Goal: Transaction & Acquisition: Purchase product/service

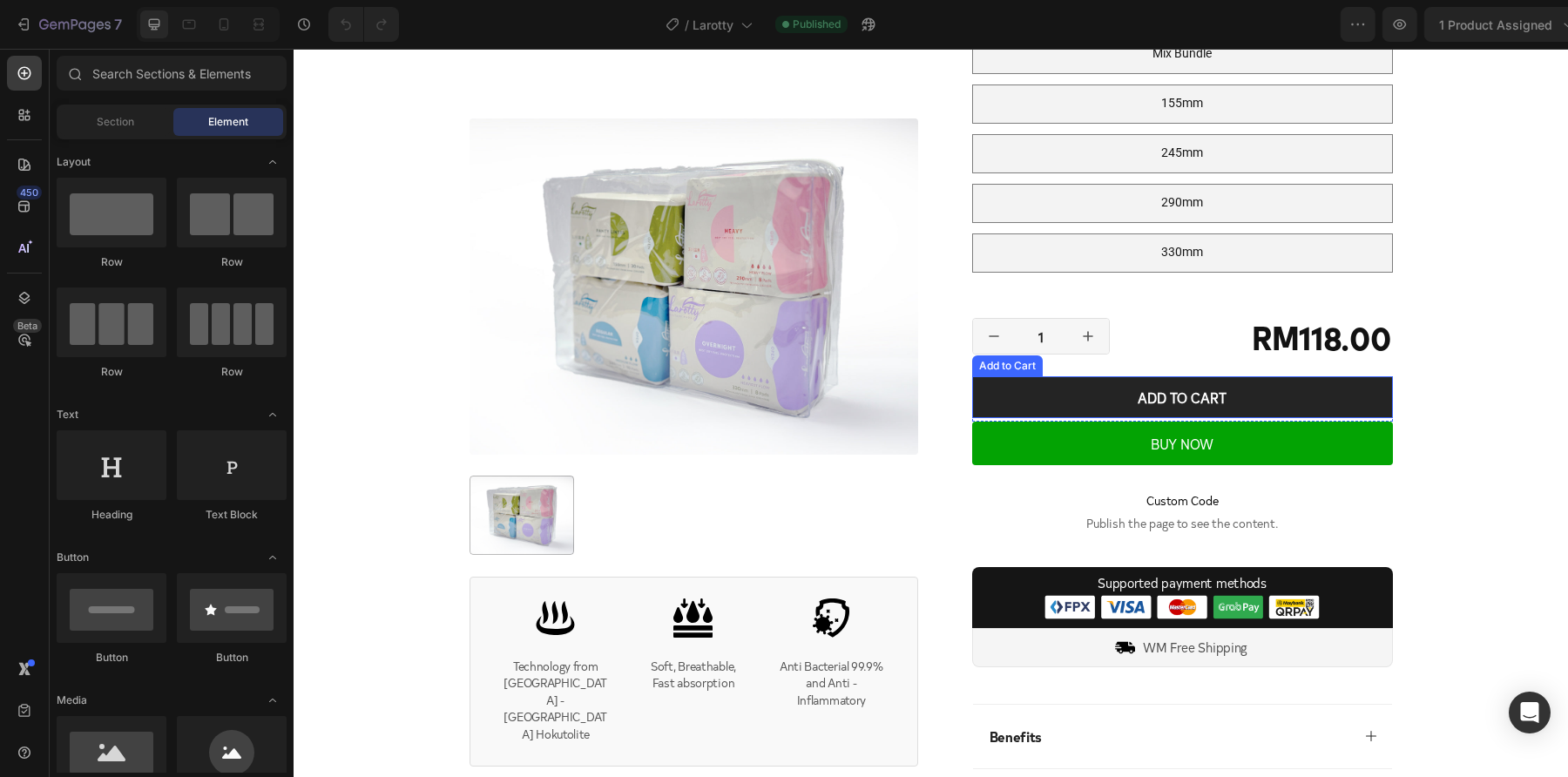
scroll to position [952, 0]
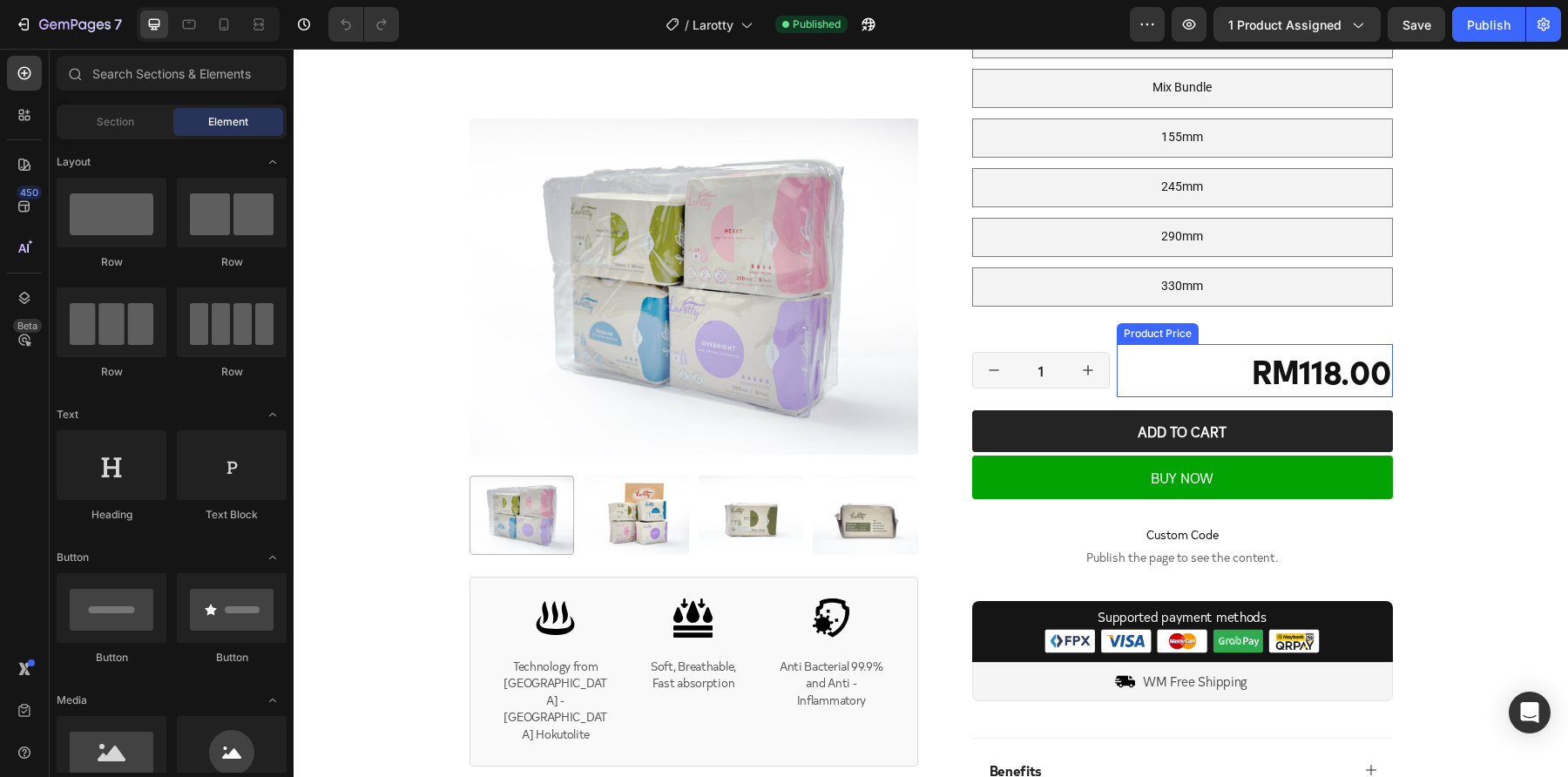
click at [1339, 375] on div "RM118.00" at bounding box center [1254, 371] width 276 height 54
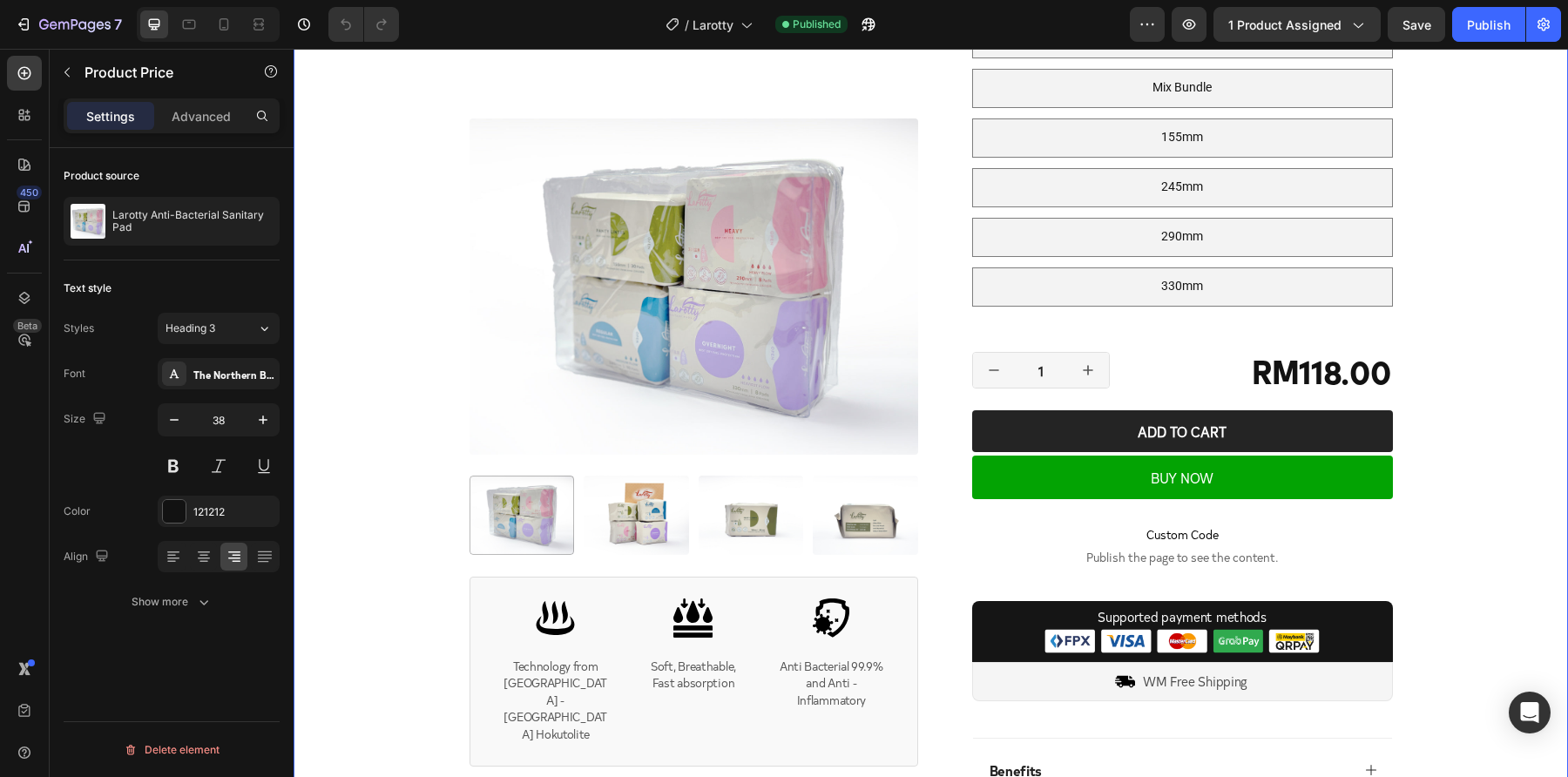
click at [1491, 367] on div "Product Images Icon Technology from [GEOGRAPHIC_DATA] - Tamagawa Onsen Hokutoli…" at bounding box center [930, 91] width 1274 height 1916
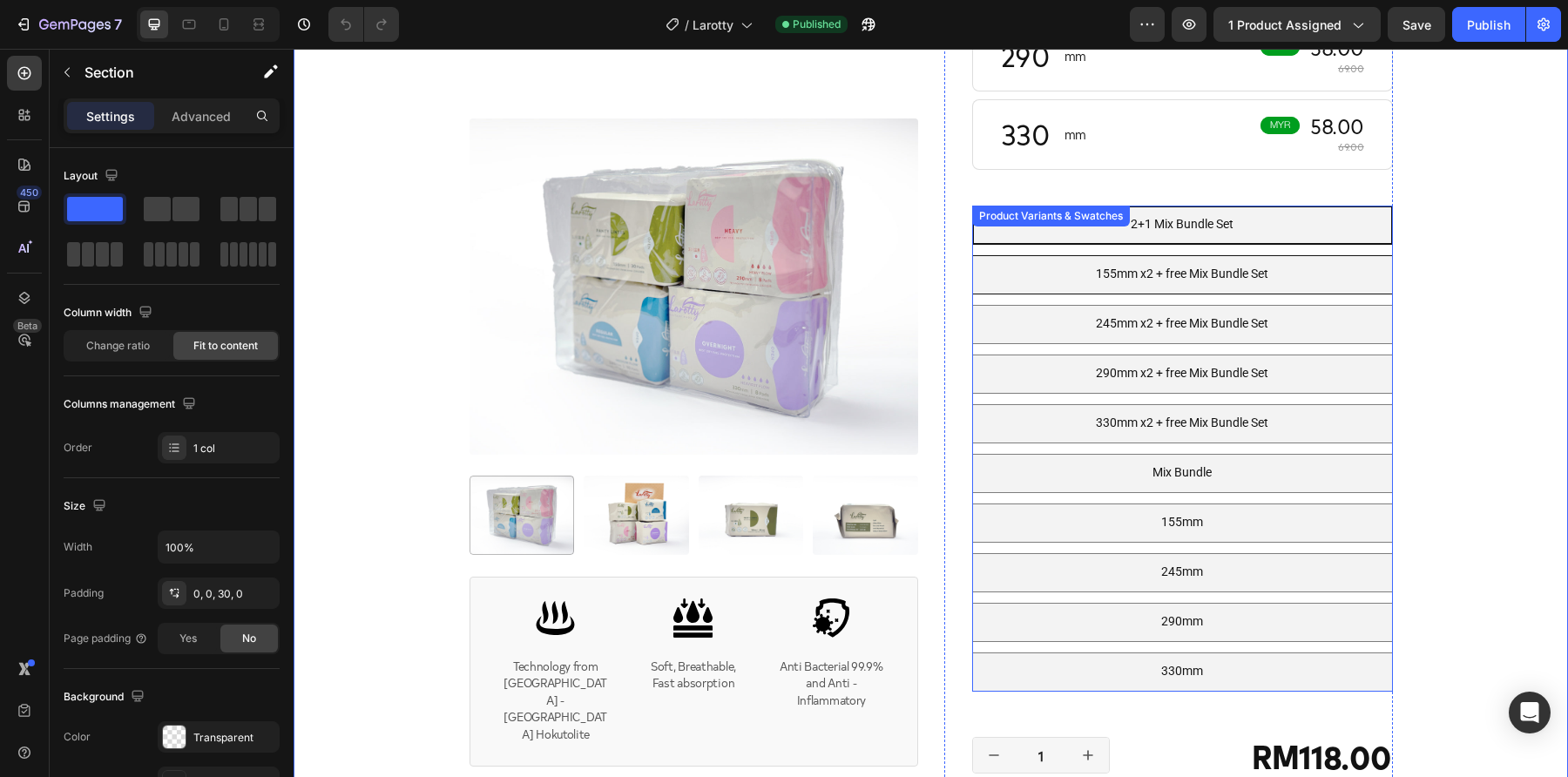
scroll to position [445, 0]
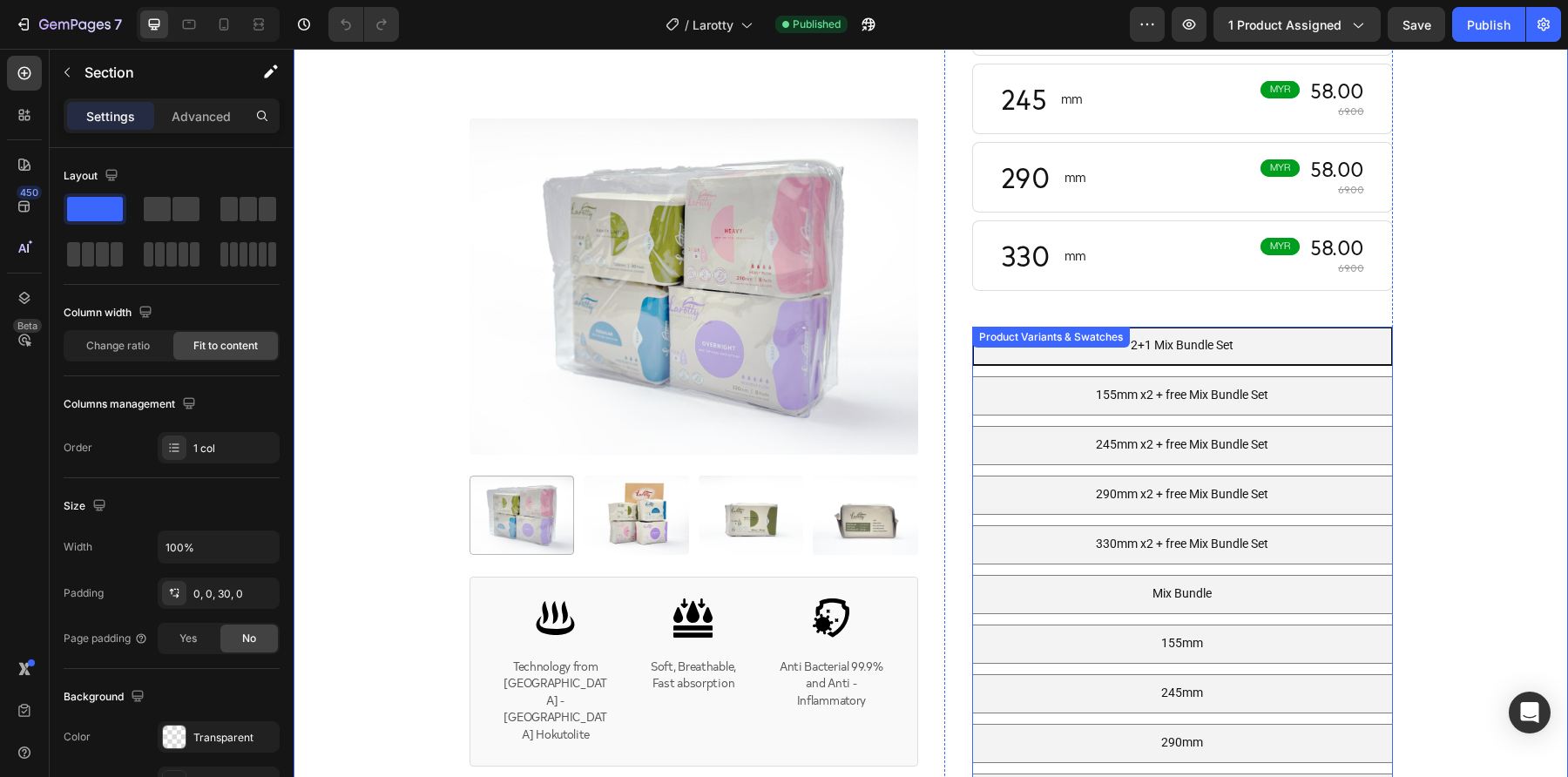
click at [1304, 353] on Set "2+1 Mix Bundle Set" at bounding box center [1183, 346] width 421 height 39
click at [972, 327] on input "2+1 Mix Bundle Set 2+1 Mix Bundle Set 2+1 Mix Bundle Set" at bounding box center [971, 326] width 1 height 1
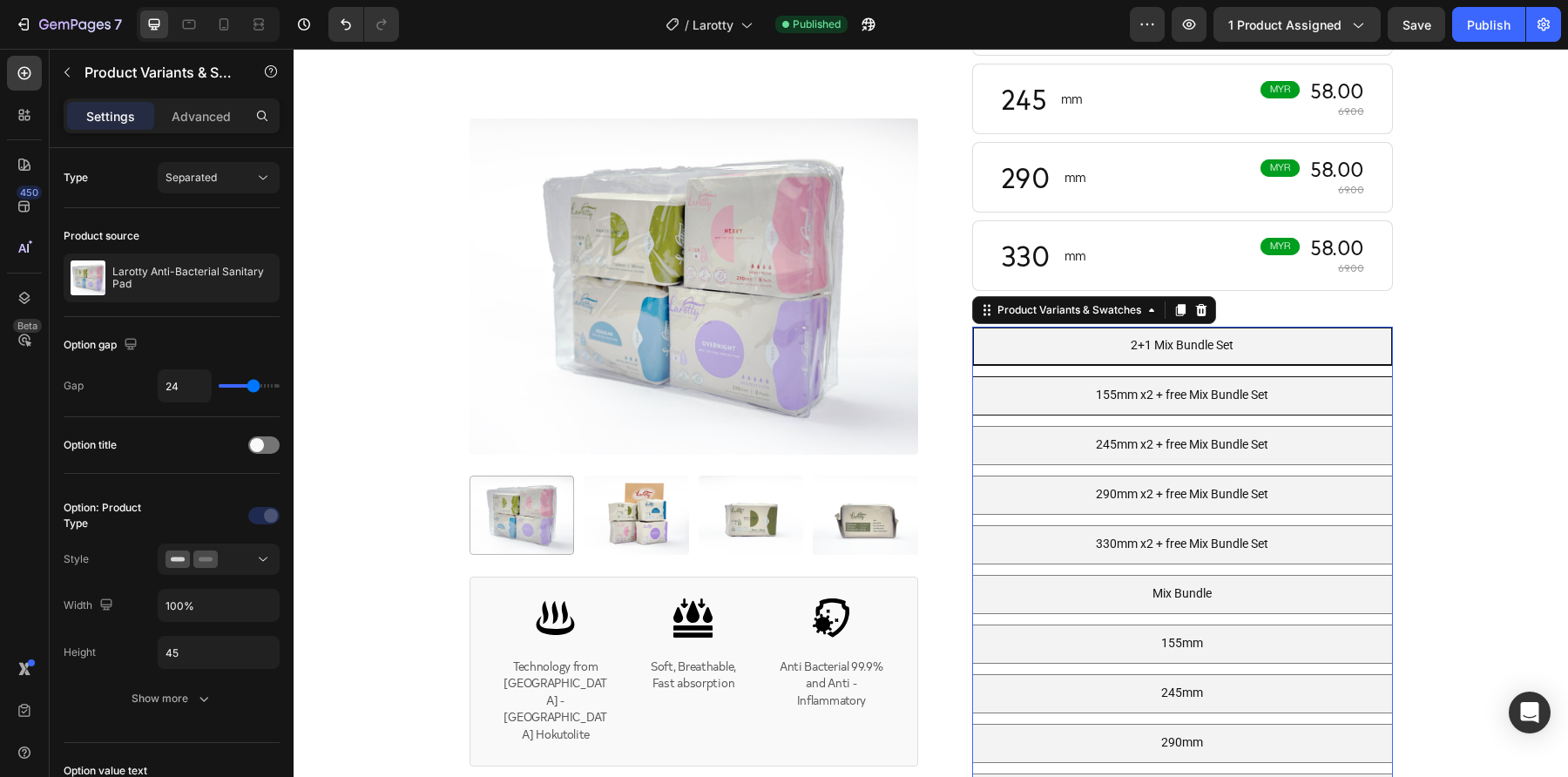
click at [1300, 393] on Set "155mm x2 + free Mix Bundle Set" at bounding box center [1183, 396] width 421 height 39
click at [972, 377] on input "155mm x2 + free Mix Bundle Set 155mm x2 + free Mix Bundle Set 155mm x2 + free M…" at bounding box center [971, 376] width 1 height 1
radio input "true"
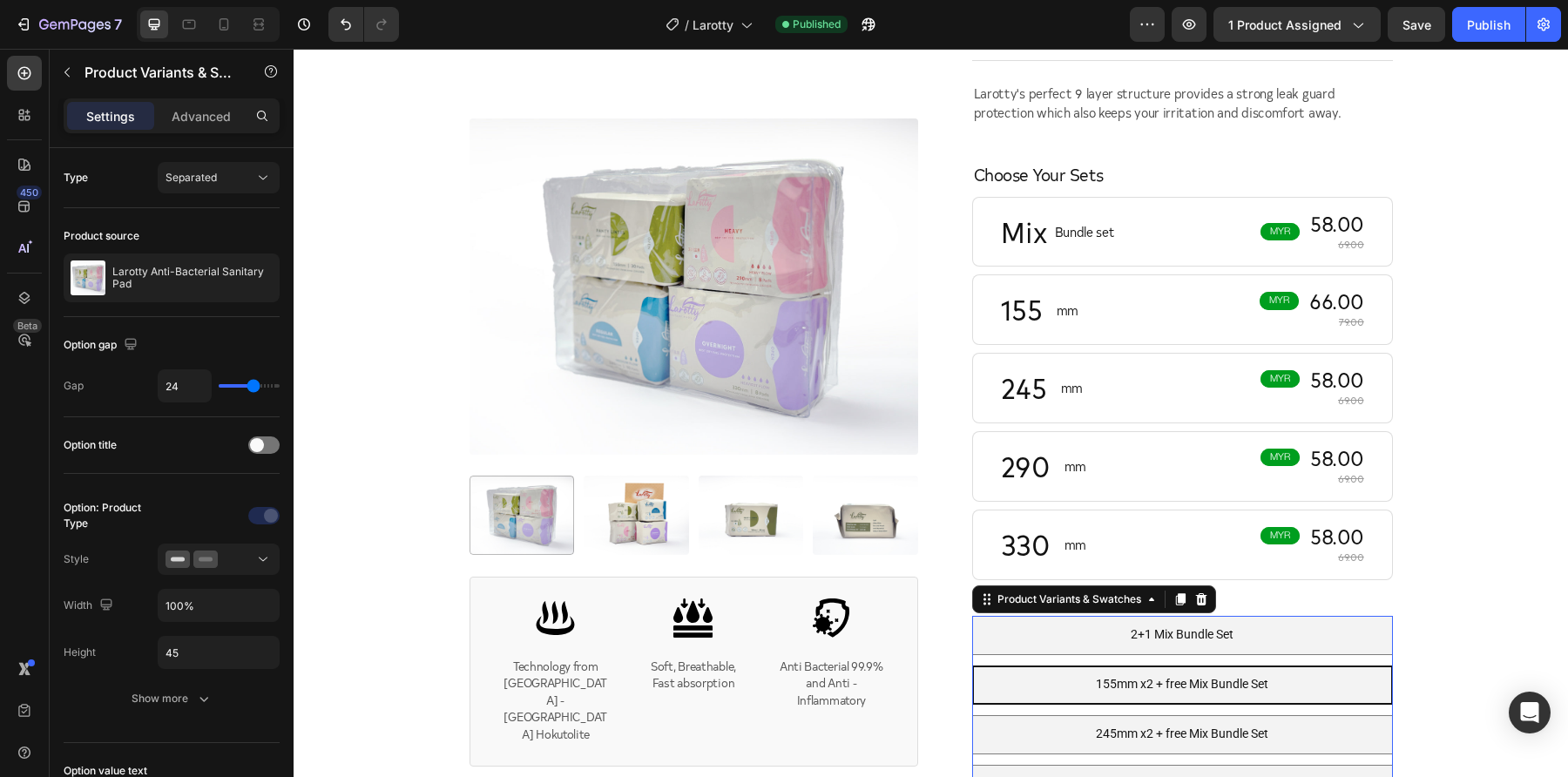
scroll to position [0, 0]
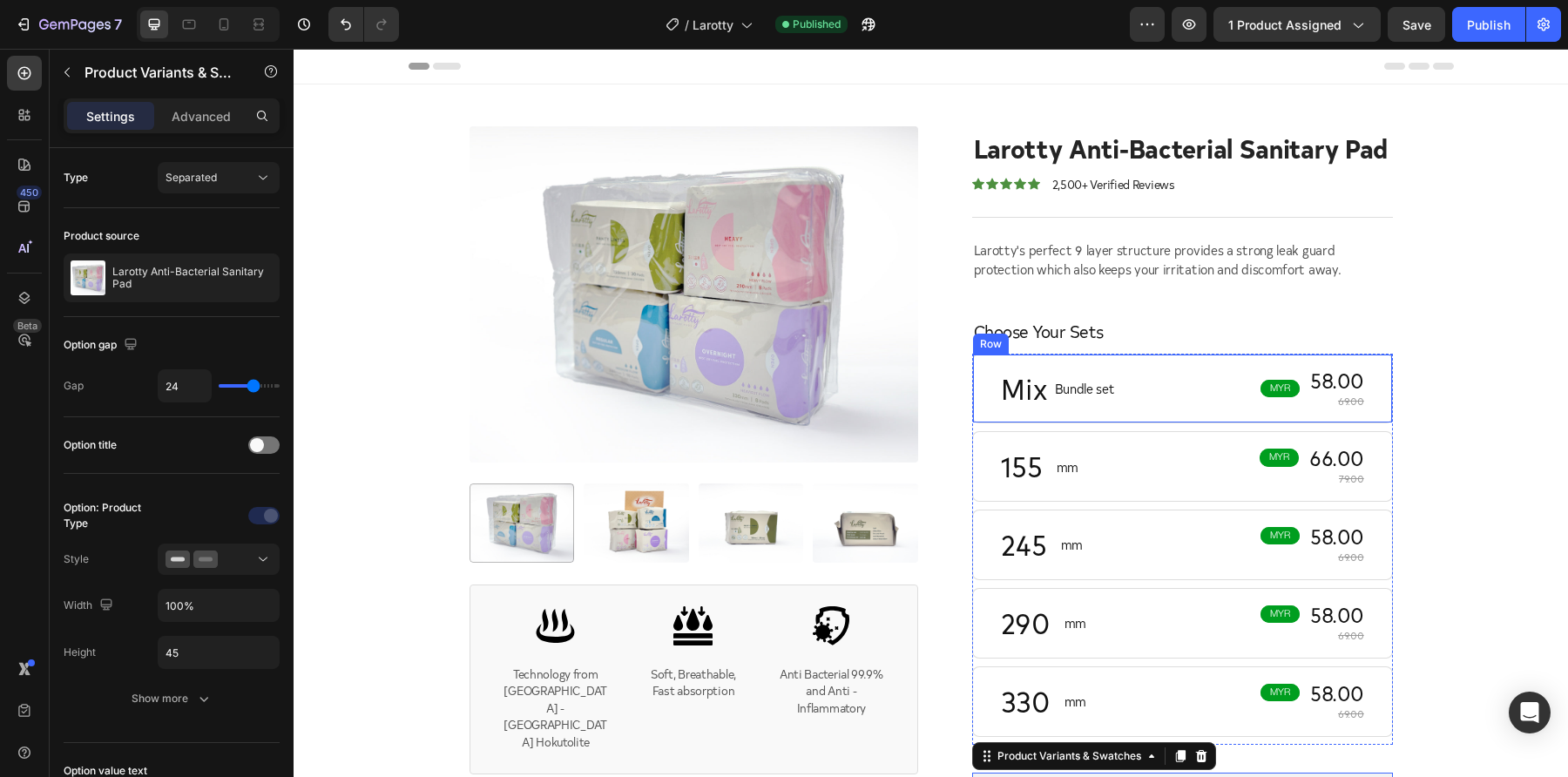
click at [1296, 391] on div "MYR Text Block" at bounding box center [1282, 388] width 44 height 17
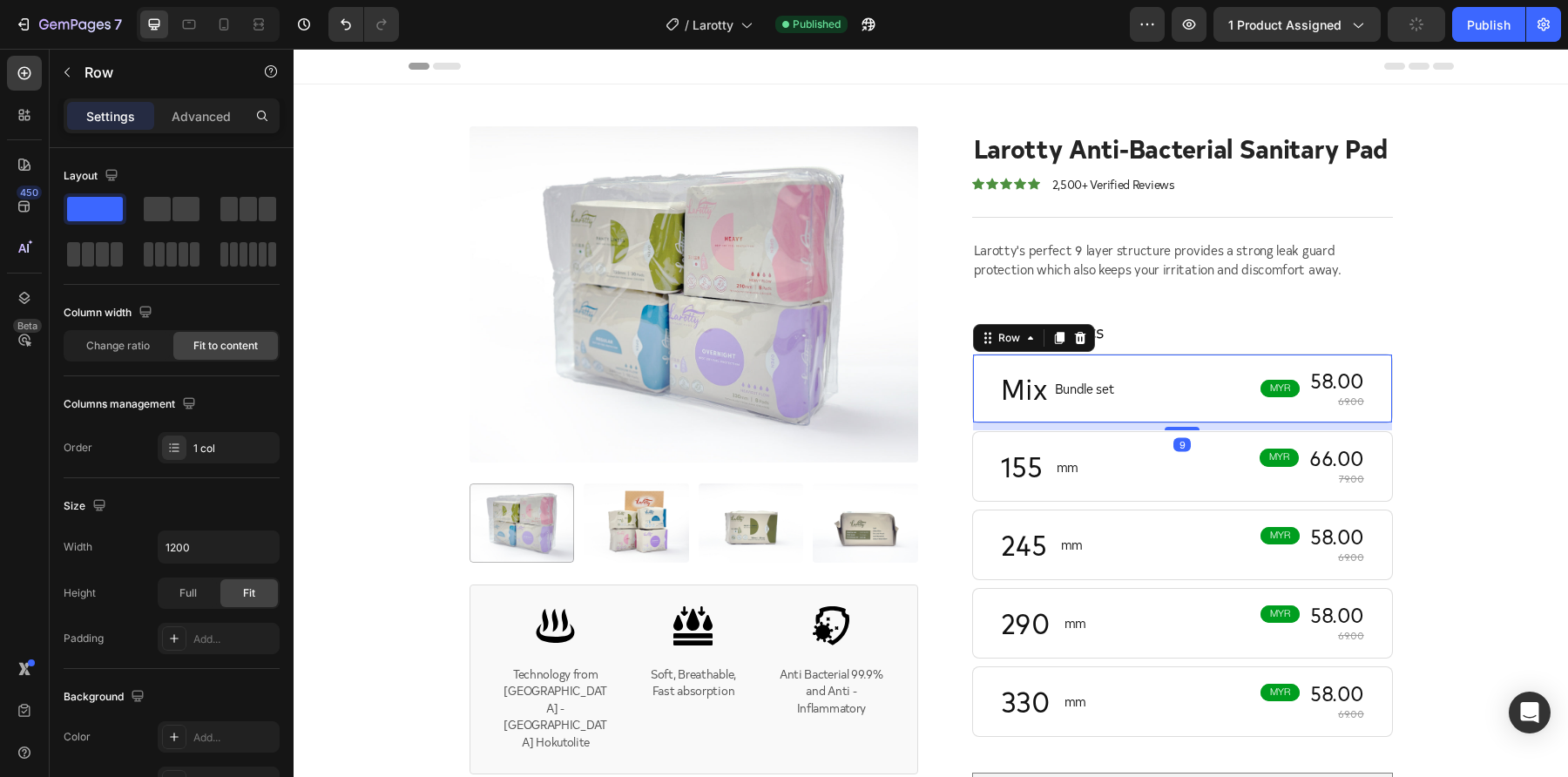
click at [1353, 414] on div "Mix Heading Bundle set Text Block MYR Text Block Row 58.00 Text Block 69.00 Tex…" at bounding box center [1183, 389] width 421 height 71
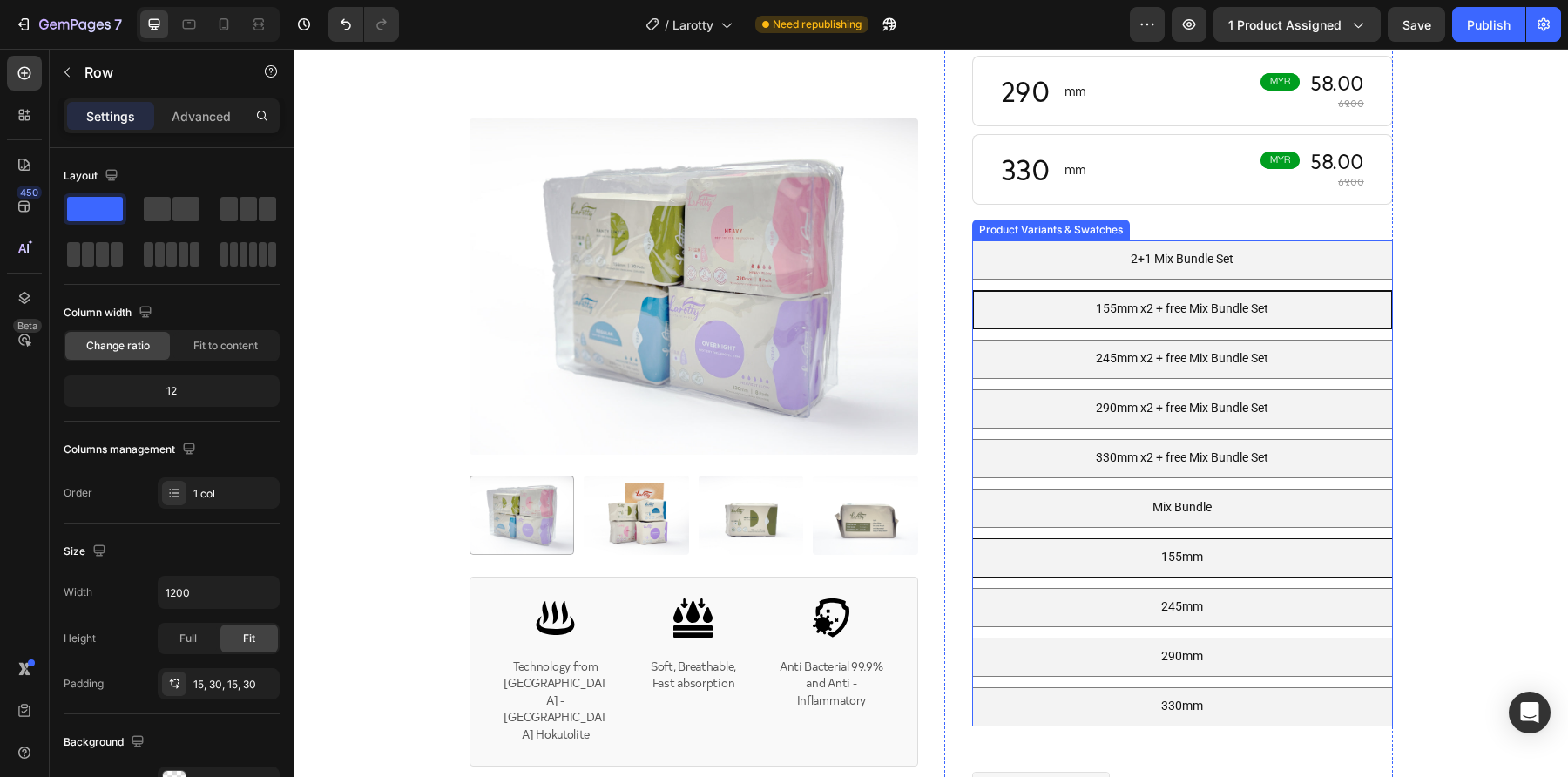
scroll to position [538, 0]
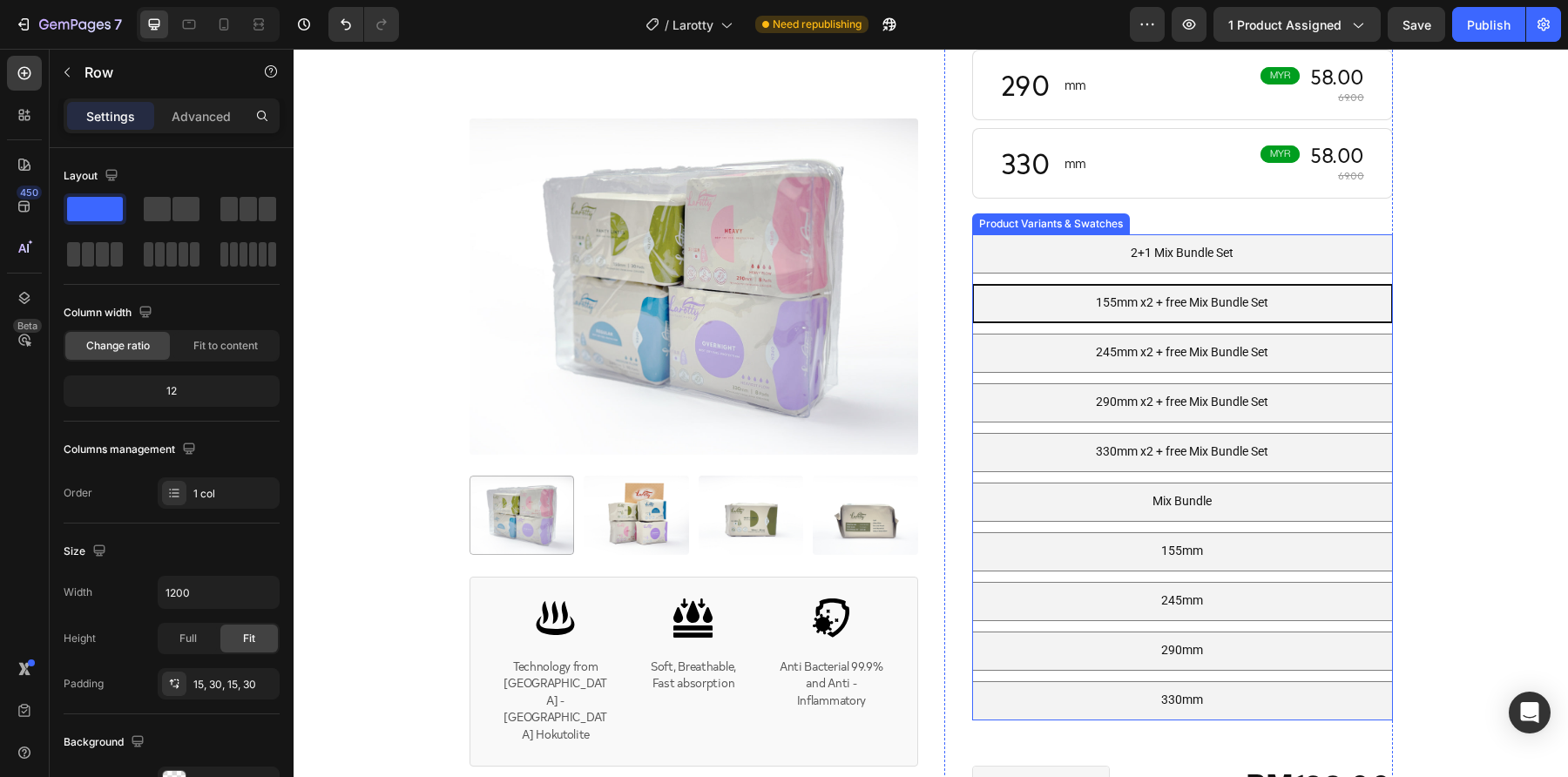
click at [1136, 256] on p "155mm x2 + free Mix Bundle Set" at bounding box center [1182, 255] width 117 height 32
click at [972, 283] on input "155mm x2 + free Mix Bundle Set 155mm x2 + free Mix Bundle Set 155mm x2 + free M…" at bounding box center [971, 283] width 1 height 1
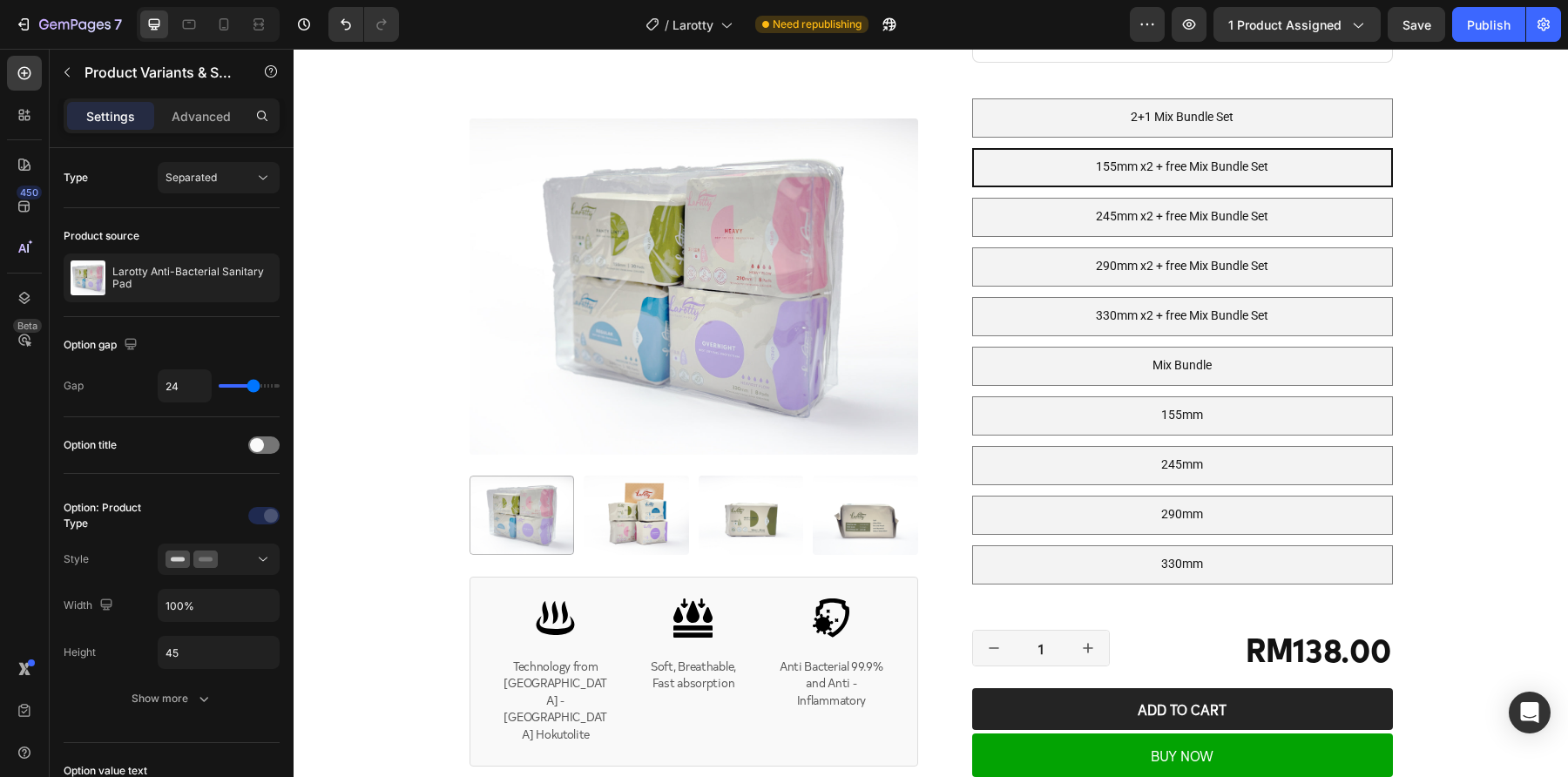
scroll to position [0, 0]
